Goal: Transaction & Acquisition: Purchase product/service

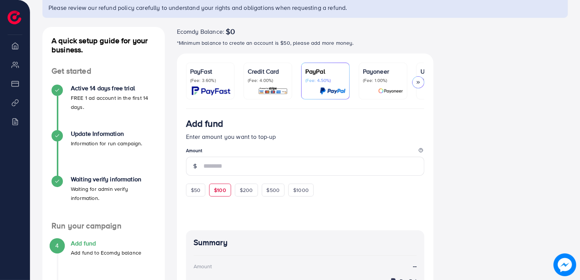
scroll to position [80, 0]
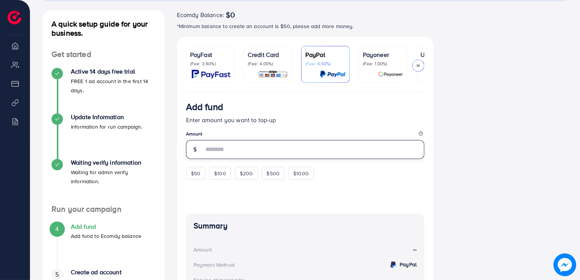
click at [220, 156] on input "number" at bounding box center [313, 149] width 221 height 19
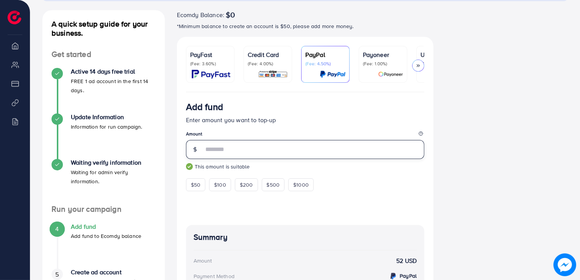
type input "**"
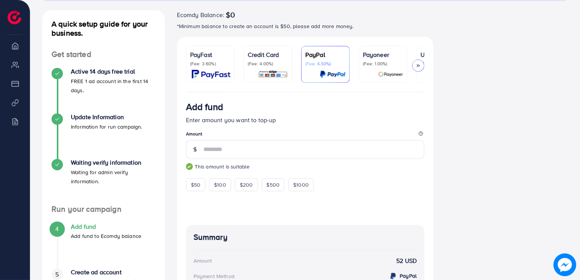
click at [215, 205] on div at bounding box center [305, 203] width 239 height 25
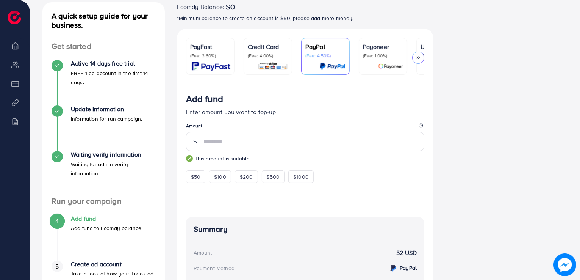
scroll to position [42, 0]
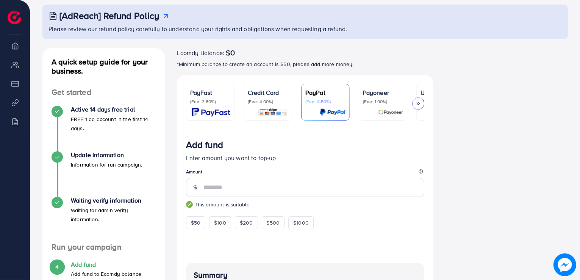
click at [417, 101] on icon at bounding box center [418, 103] width 5 height 5
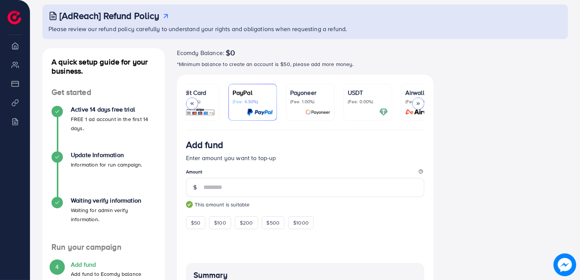
scroll to position [0, 98]
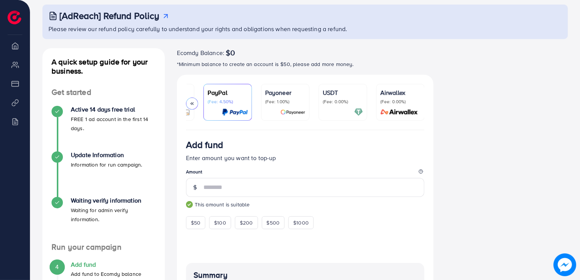
click at [331, 106] on div "USDT (Fee: 0.00%)" at bounding box center [343, 102] width 40 height 28
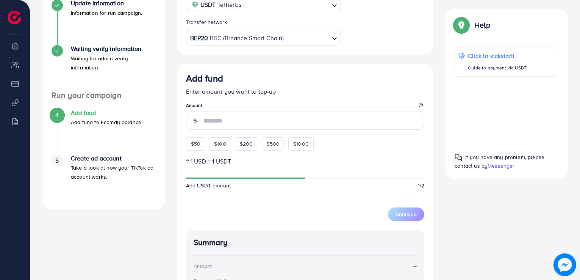
scroll to position [194, 0]
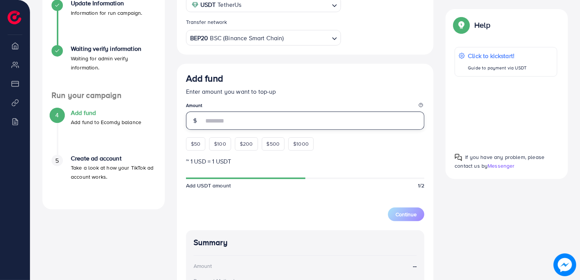
click at [208, 119] on input "number" at bounding box center [313, 120] width 221 height 18
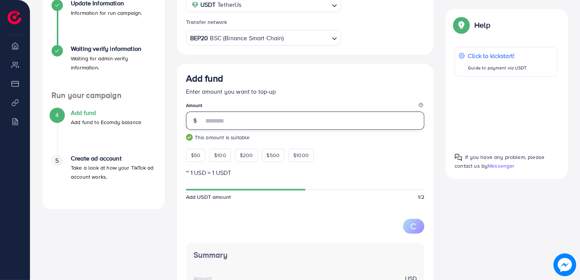
type input "**"
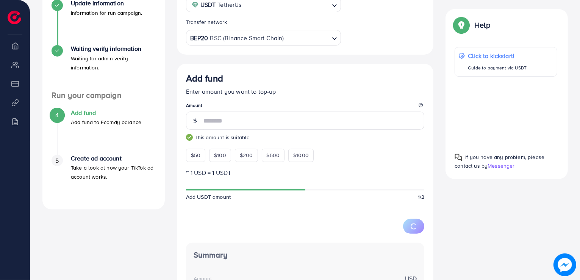
click at [252, 216] on div at bounding box center [305, 221] width 239 height 24
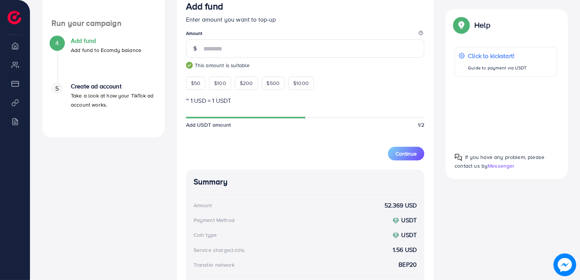
scroll to position [253, 0]
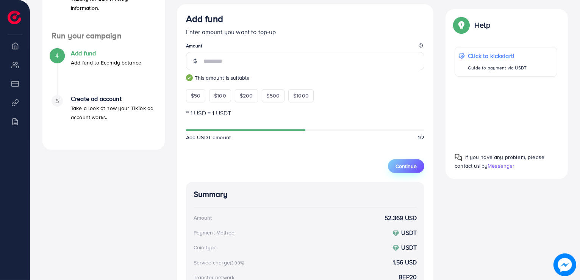
click at [410, 169] on span "Continue" at bounding box center [405, 166] width 21 height 8
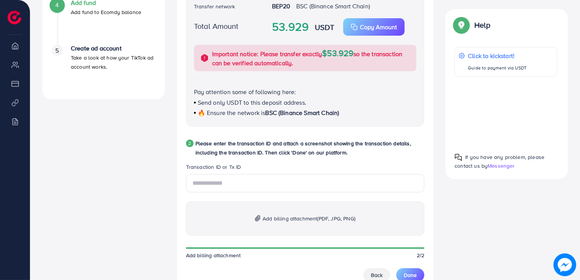
scroll to position [291, 0]
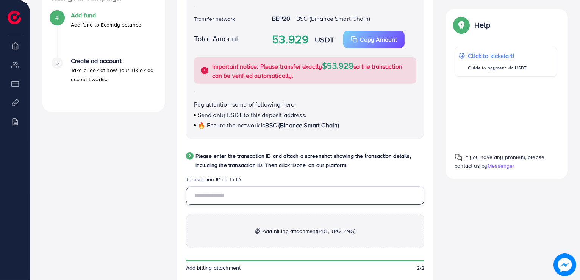
click at [205, 198] on input "text" at bounding box center [305, 195] width 239 height 18
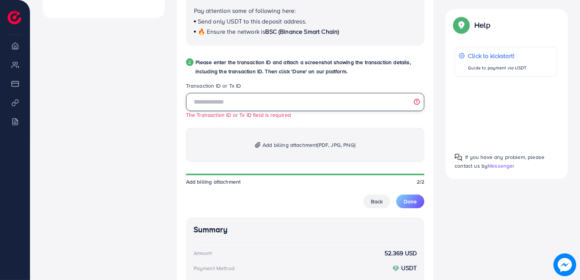
scroll to position [443, 0]
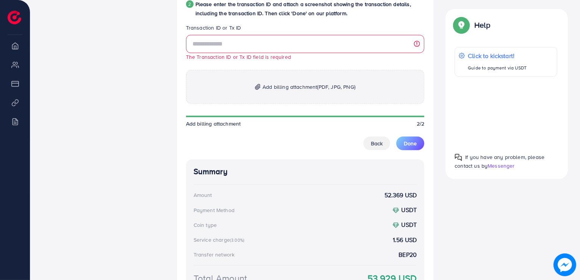
click at [264, 86] on span "Add billing attachment (PDF, JPG, PNG)" at bounding box center [309, 86] width 93 height 9
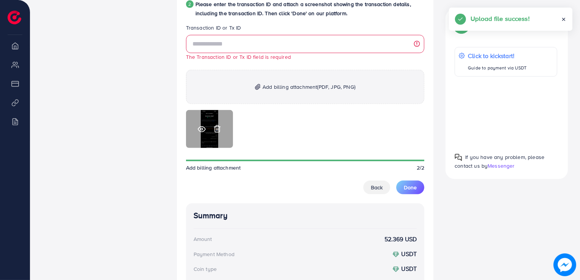
click at [199, 131] on icon at bounding box center [201, 128] width 7 height 5
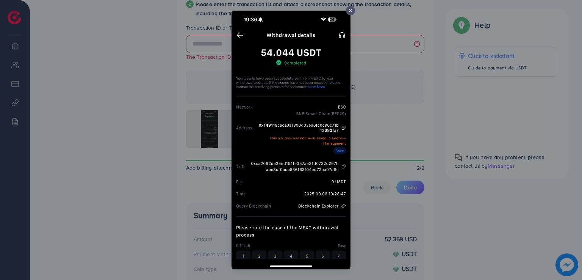
click at [261, 163] on img at bounding box center [290, 140] width 119 height 258
click at [353, 9] on icon at bounding box center [350, 11] width 6 height 6
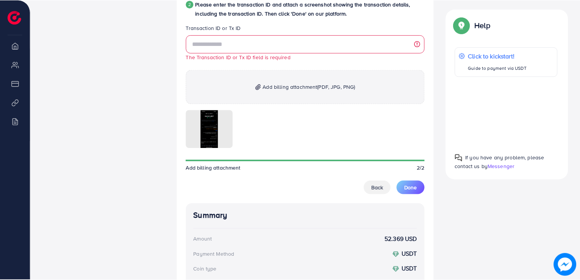
scroll to position [0, 97]
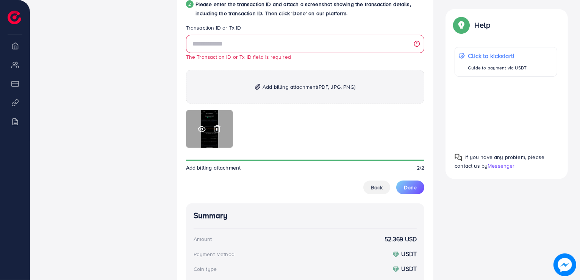
click at [217, 132] on icon at bounding box center [217, 129] width 8 height 8
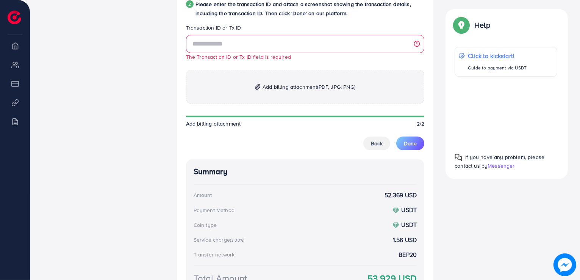
click at [266, 83] on p "Add billing attachment (PDF, JPG, PNG)" at bounding box center [305, 87] width 239 height 34
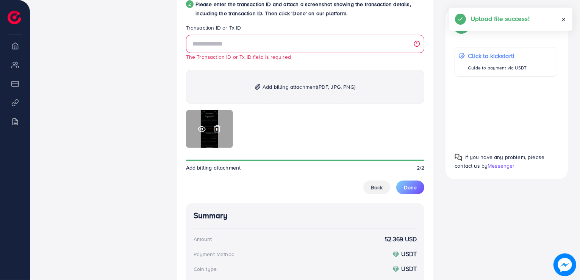
click at [200, 131] on icon at bounding box center [202, 129] width 8 height 8
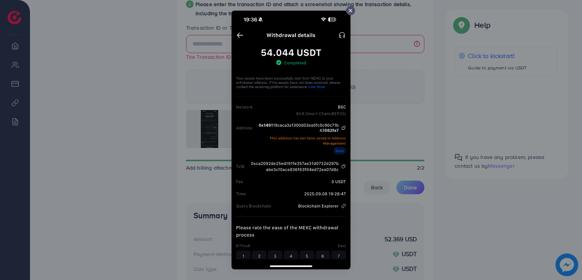
click at [350, 9] on icon at bounding box center [350, 11] width 6 height 6
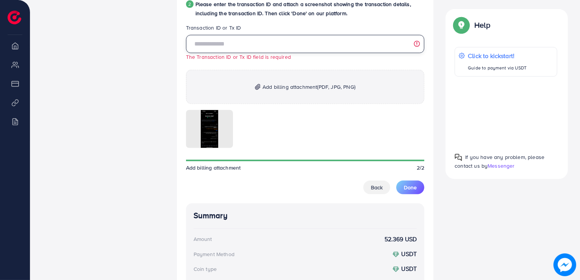
click at [200, 43] on input "text" at bounding box center [305, 44] width 239 height 18
paste input "**********"
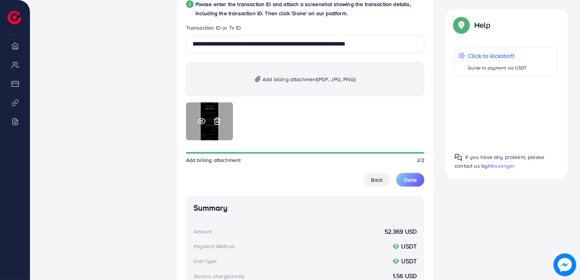
click at [201, 120] on icon at bounding box center [202, 121] width 8 height 8
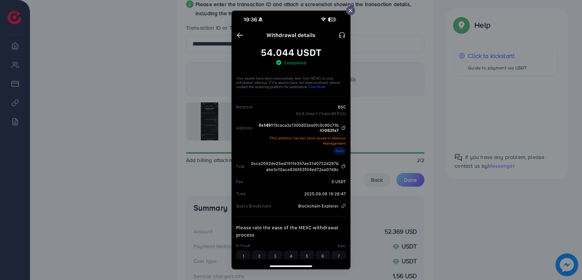
click at [350, 12] on icon at bounding box center [350, 11] width 6 height 6
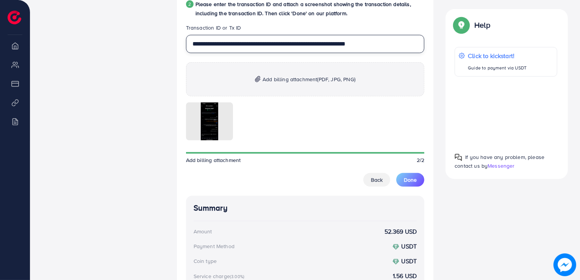
click at [313, 45] on input "**********" at bounding box center [305, 44] width 239 height 18
click at [312, 46] on input "**********" at bounding box center [305, 44] width 239 height 18
type input "**********"
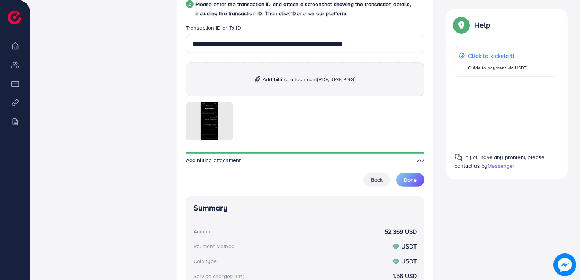
click at [305, 56] on div "**********" at bounding box center [305, 111] width 239 height 152
click at [412, 182] on span "Done" at bounding box center [410, 180] width 13 height 8
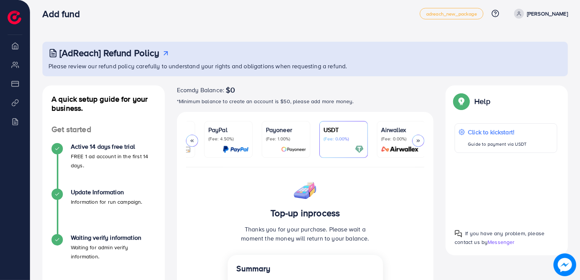
scroll to position [0, 0]
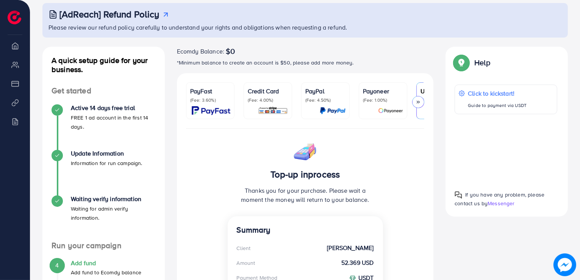
scroll to position [203, 0]
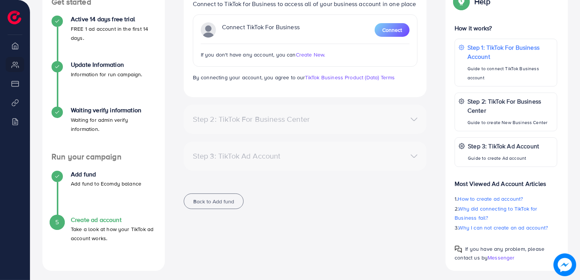
scroll to position [136, 0]
